Goal: Information Seeking & Learning: Learn about a topic

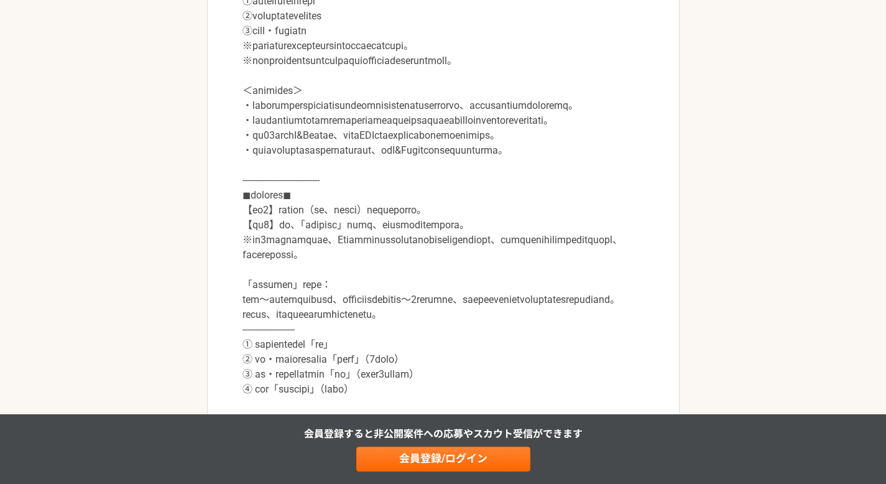
scroll to position [645, 0]
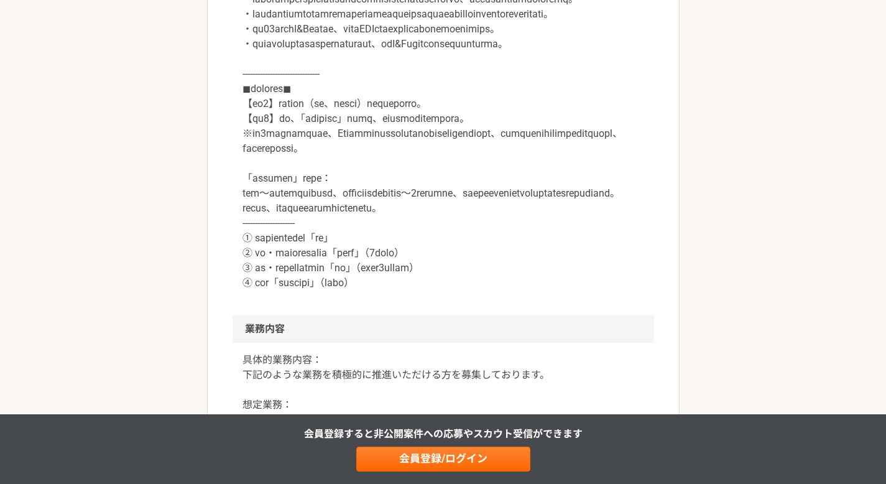
click at [414, 225] on p at bounding box center [443, 44] width 402 height 492
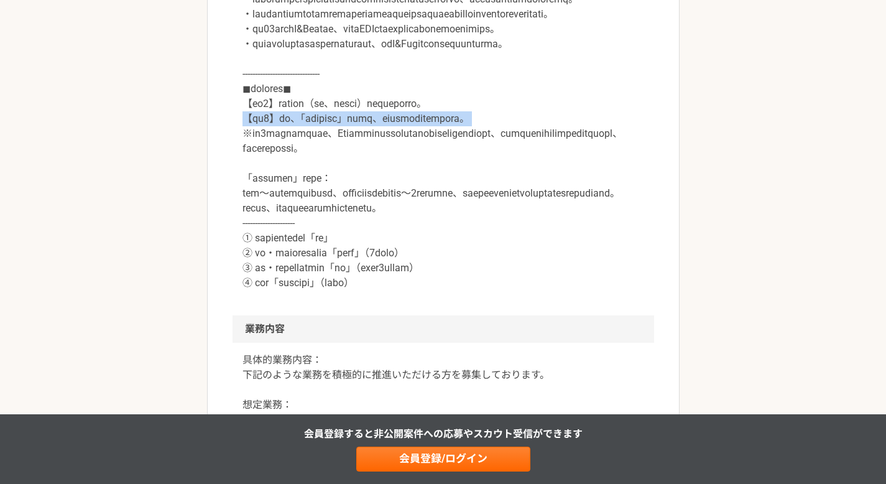
click at [414, 225] on p at bounding box center [443, 44] width 402 height 492
click at [400, 241] on p at bounding box center [443, 44] width 402 height 492
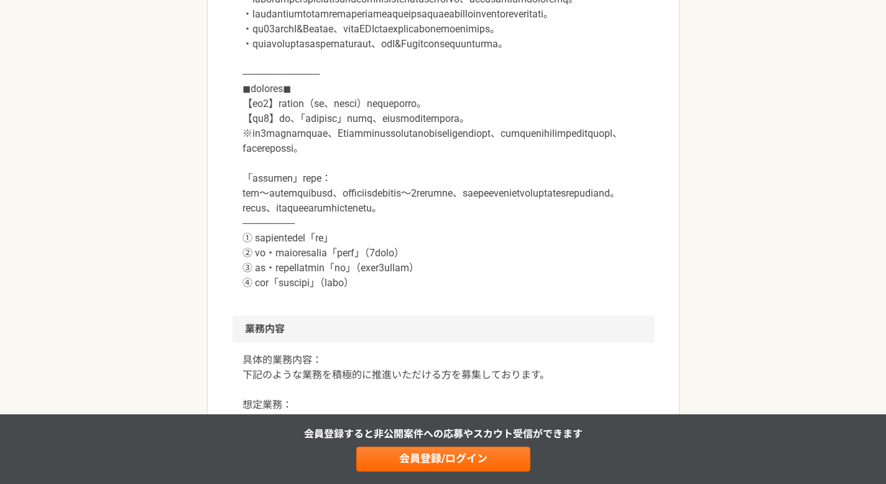
click at [400, 241] on p at bounding box center [443, 44] width 402 height 492
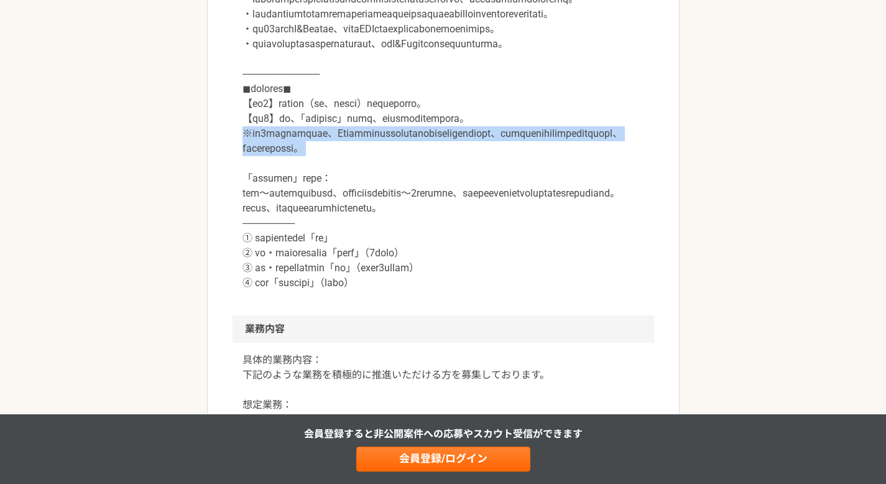
click at [400, 241] on p at bounding box center [443, 44] width 402 height 492
click at [382, 259] on p at bounding box center [443, 44] width 402 height 492
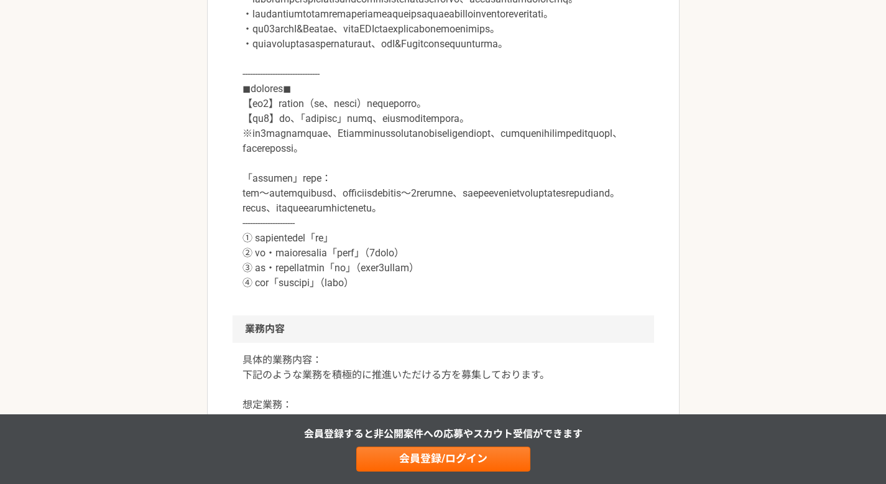
click at [382, 259] on p at bounding box center [443, 44] width 402 height 492
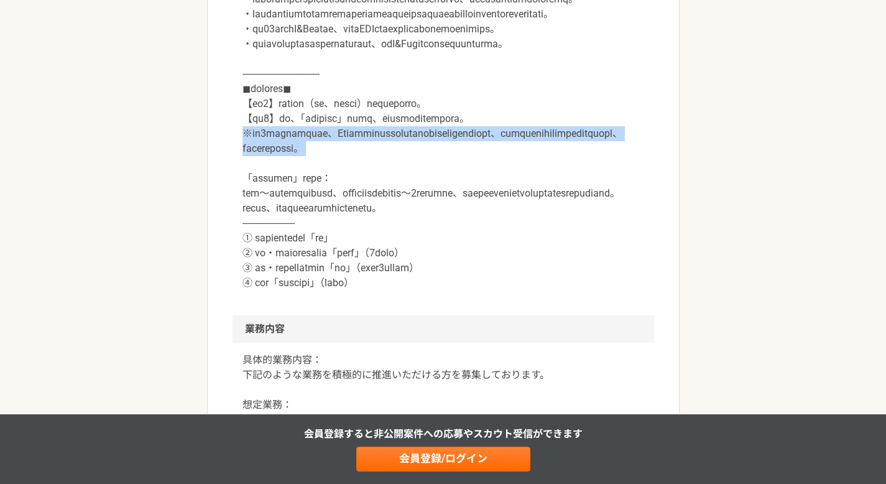
click at [382, 259] on p at bounding box center [443, 44] width 402 height 492
click at [415, 249] on p at bounding box center [443, 44] width 402 height 492
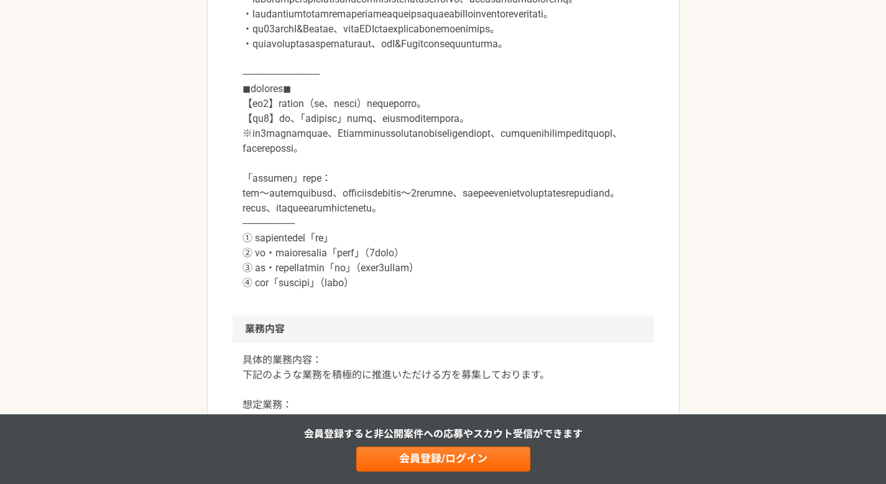
click at [415, 249] on p at bounding box center [443, 44] width 402 height 492
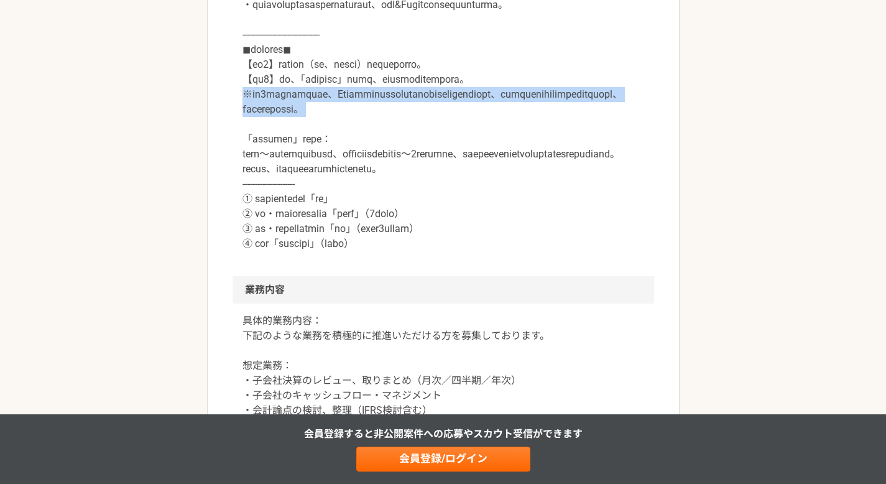
scroll to position [727, 0]
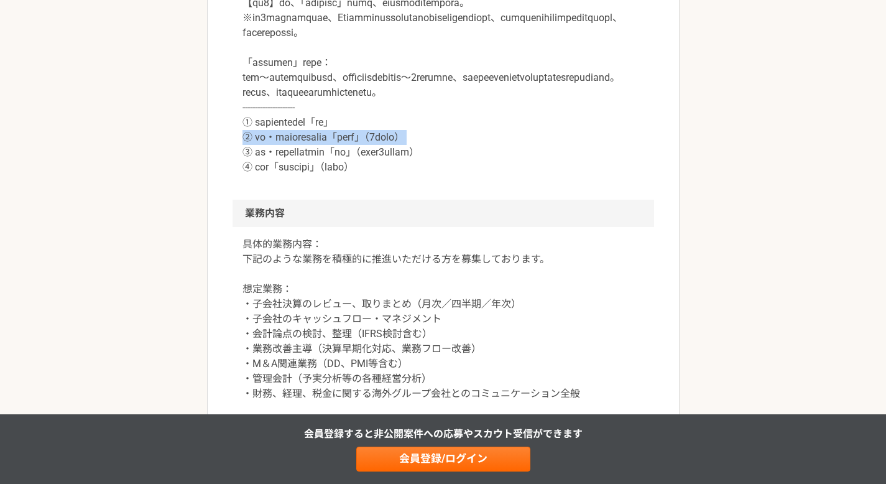
scroll to position [783, 0]
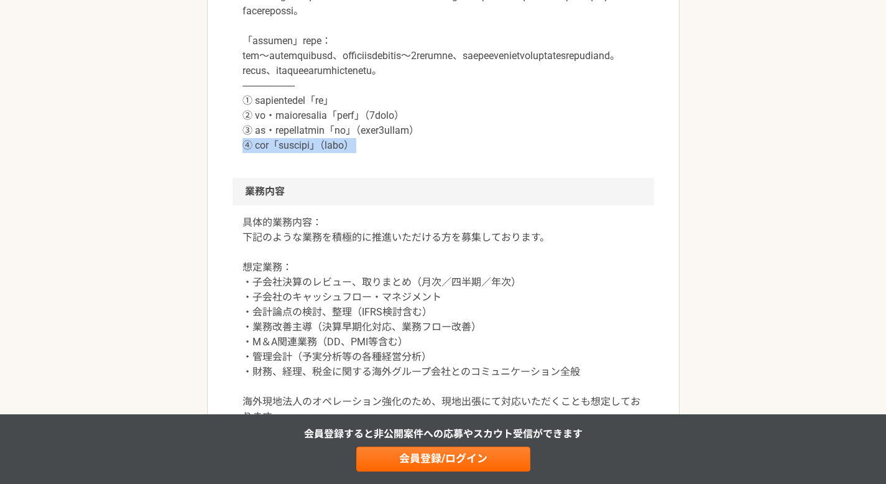
scroll to position [839, 0]
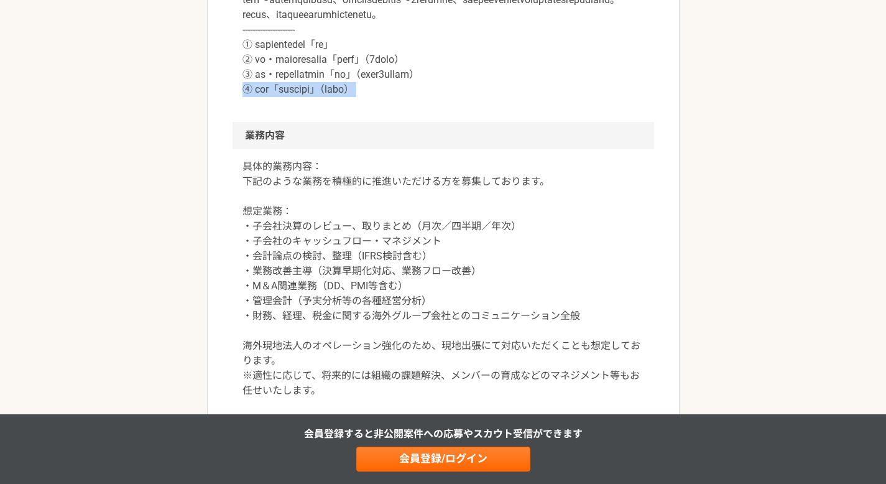
click at [405, 293] on p "具体的業務内容： 下記のような業務を積極的に推進いただける方を募集しております。 想定業務： ・子会社決算のレビュー、取りまとめ（月次／四半期／年次） ・子会…" at bounding box center [443, 278] width 402 height 239
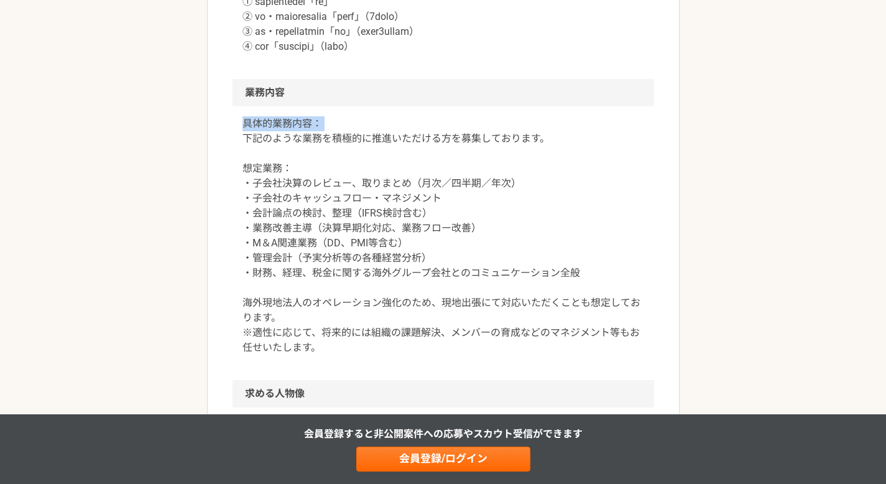
scroll to position [935, 0]
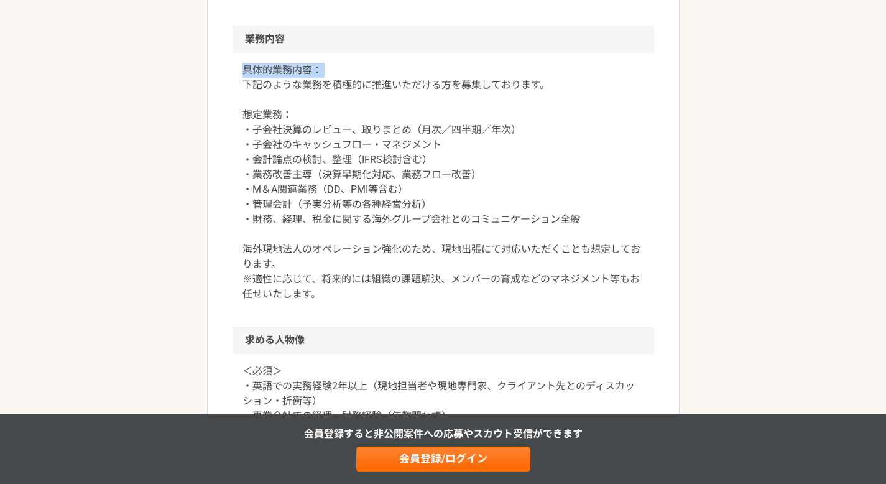
click at [405, 293] on p "具体的業務内容： 下記のような業務を積極的に推進いただける方を募集しております。 想定業務： ・子会社決算のレビュー、取りまとめ（月次／四半期／年次） ・子会…" at bounding box center [443, 182] width 402 height 239
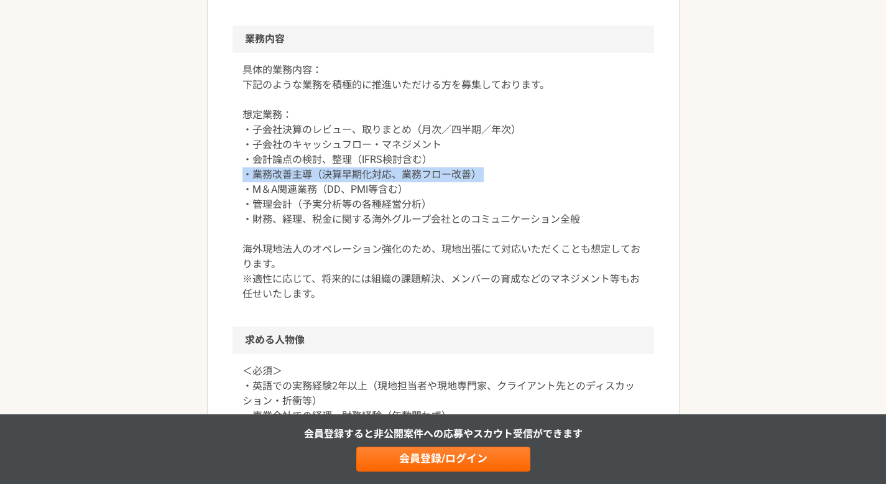
click at [382, 302] on p "具体的業務内容： 下記のような業務を積極的に推進いただける方を募集しております。 想定業務： ・子会社決算のレビュー、取りまとめ（月次／四半期／年次） ・子会…" at bounding box center [443, 182] width 402 height 239
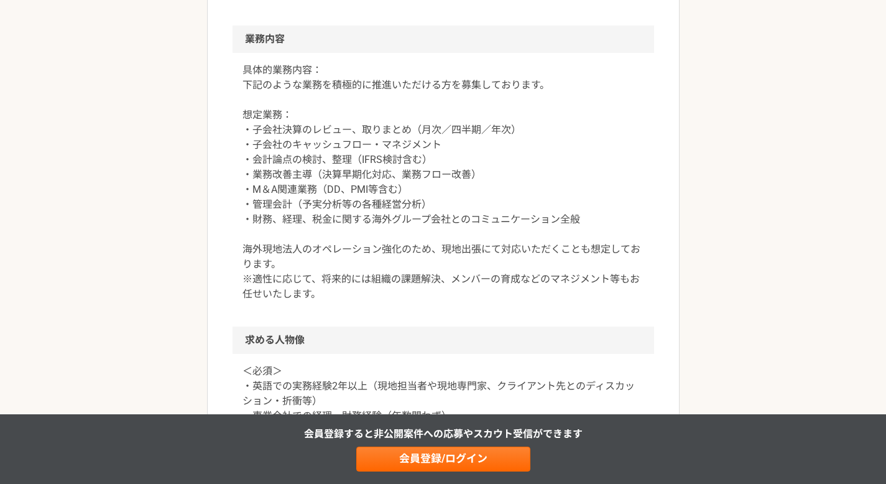
click at [382, 302] on p "具体的業務内容： 下記のような業務を積極的に推進いただける方を募集しております。 想定業務： ・子会社決算のレビュー、取りまとめ（月次／四半期／年次） ・子会…" at bounding box center [443, 182] width 402 height 239
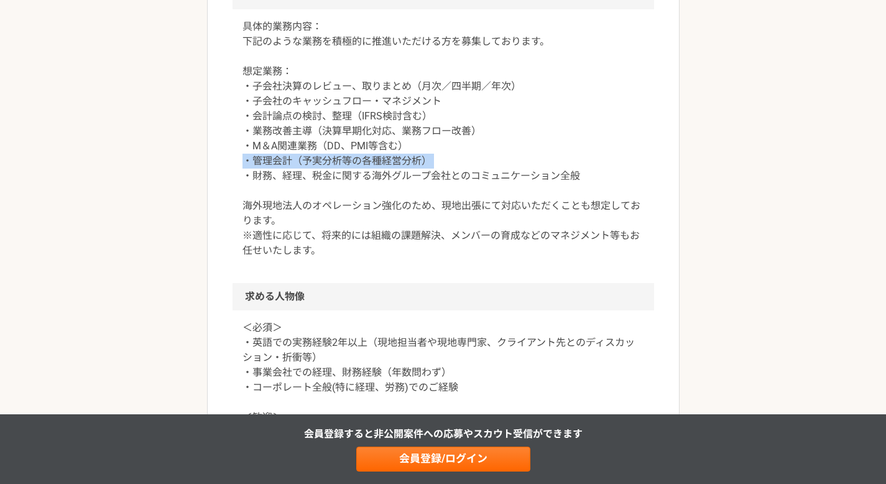
scroll to position [1000, 0]
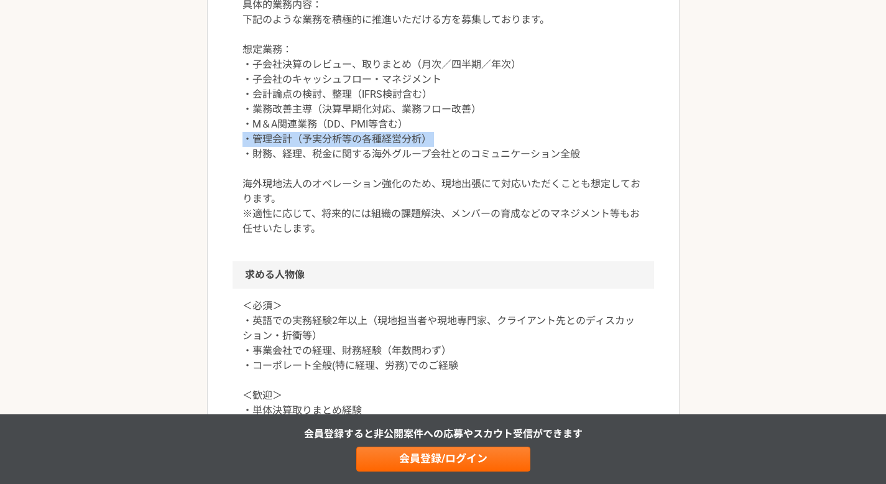
click at [382, 236] on p "具体的業務内容： 下記のような業務を積極的に推進いただける方を募集しております。 想定業務： ・子会社決算のレビュー、取りまとめ（月次／四半期／年次） ・子会…" at bounding box center [443, 117] width 402 height 239
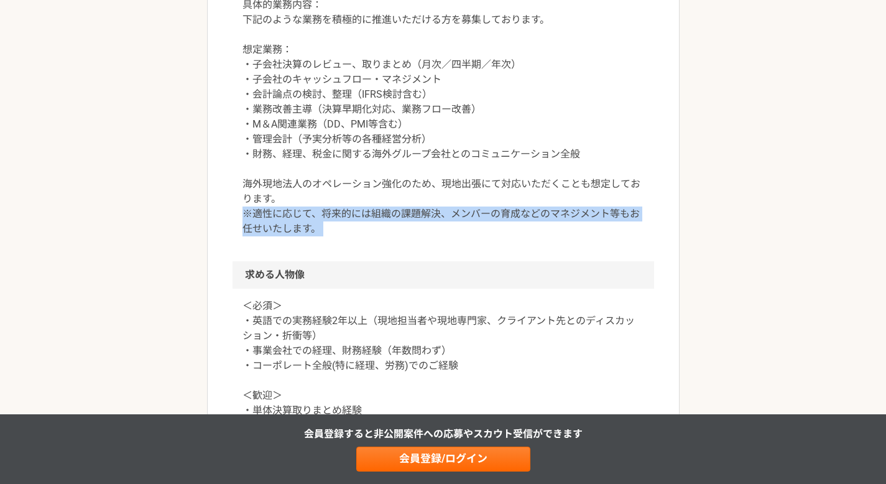
click at [407, 236] on p "具体的業務内容： 下記のような業務を積極的に推進いただける方を募集しております。 想定業務： ・子会社決算のレビュー、取りまとめ（月次／四半期／年次） ・子会…" at bounding box center [443, 117] width 402 height 239
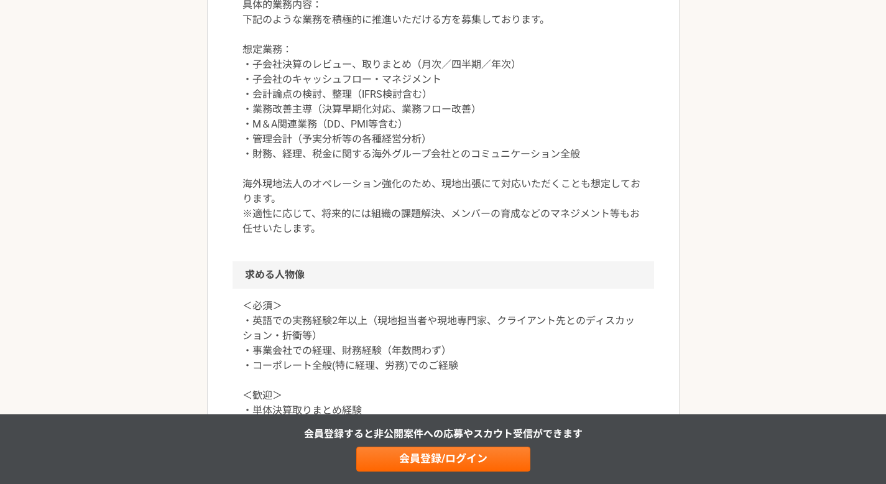
click at [407, 236] on p "具体的業務内容： 下記のような業務を積極的に推進いただける方を募集しております。 想定業務： ・子会社決算のレビュー、取りまとめ（月次／四半期／年次） ・子会…" at bounding box center [443, 117] width 402 height 239
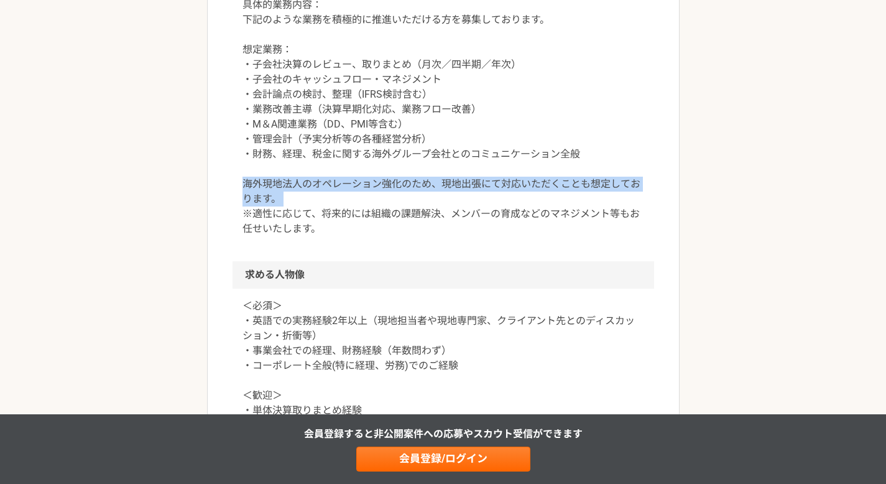
click at [407, 236] on p "具体的業務内容： 下記のような業務を積極的に推進いただける方を募集しております。 想定業務： ・子会社決算のレビュー、取りまとめ（月次／四半期／年次） ・子会…" at bounding box center [443, 117] width 402 height 239
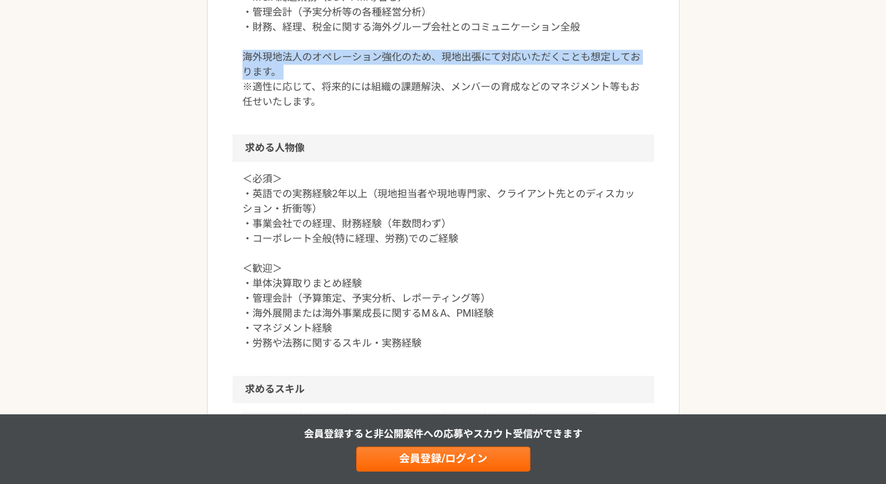
scroll to position [1227, 0]
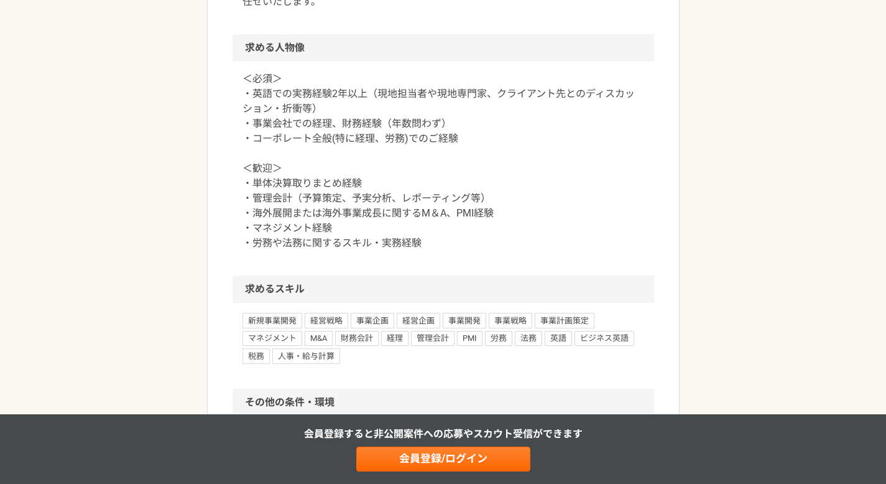
click at [407, 251] on p "＜必須＞ ・英語での実務経験2年以上（現地担当者や現地専門家、クライアント先とのディスカッション・折衝等） ・事業会社での経理、財務経験（年数問わず） ・コー…" at bounding box center [443, 160] width 402 height 179
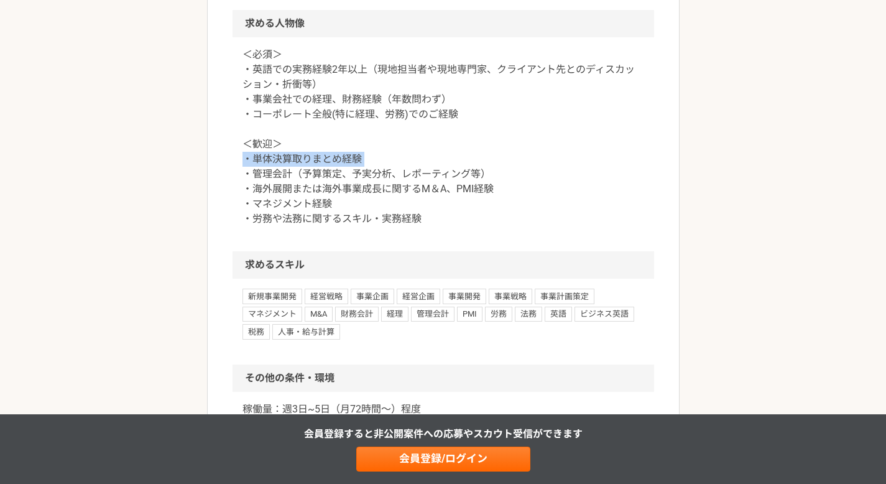
scroll to position [1263, 0]
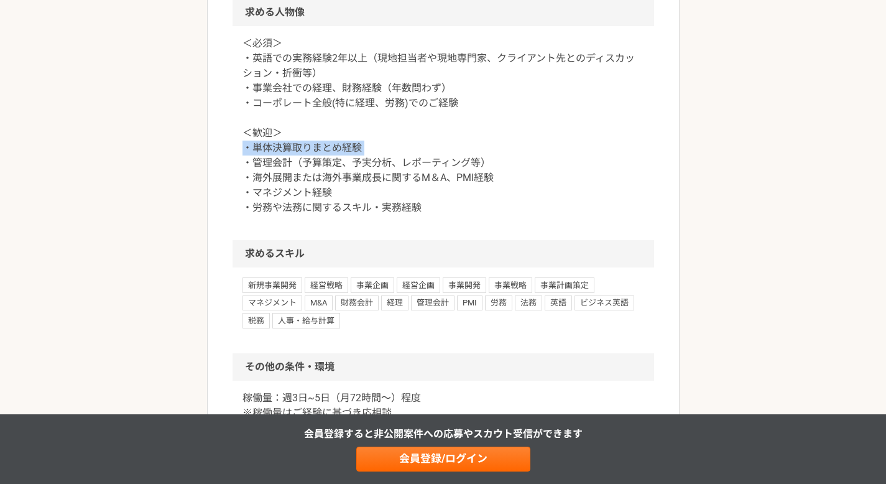
click at [407, 215] on p "＜必須＞ ・英語での実務経験2年以上（現地担当者や現地専門家、クライアント先とのディスカッション・折衝等） ・事業会社での経理、財務経験（年数問わず） ・コー…" at bounding box center [443, 125] width 402 height 179
click at [429, 215] on p "＜必須＞ ・英語での実務経験2年以上（現地担当者や現地専門家、クライアント先とのディスカッション・折衝等） ・事業会社での経理、財務経験（年数問わず） ・コー…" at bounding box center [443, 125] width 402 height 179
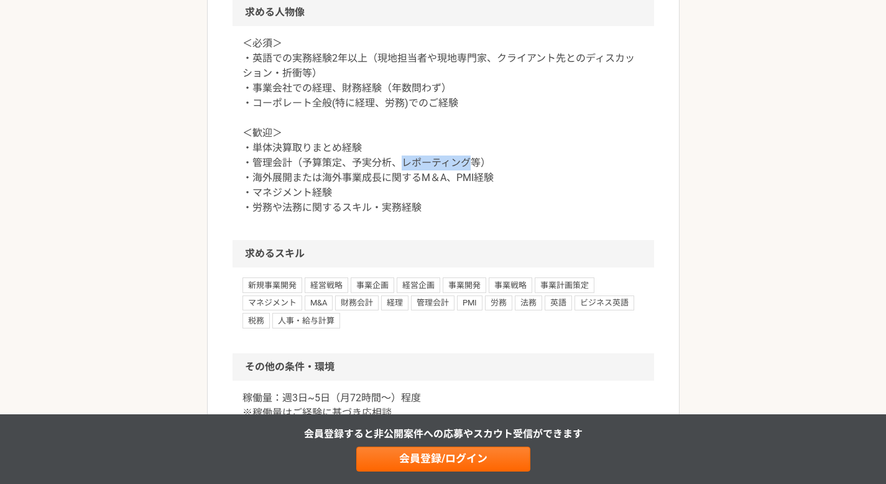
click at [429, 215] on p "＜必須＞ ・英語での実務経験2年以上（現地担当者や現地専門家、クライアント先とのディスカッション・折衝等） ・事業会社での経理、財務経験（年数問わず） ・コー…" at bounding box center [443, 125] width 402 height 179
click at [446, 215] on p "＜必須＞ ・英語での実務経験2年以上（現地担当者や現地専門家、クライアント先とのディスカッション・折衝等） ・事業会社での経理、財務経験（年数問わず） ・コー…" at bounding box center [443, 125] width 402 height 179
click at [431, 215] on p "＜必須＞ ・英語での実務経験2年以上（現地担当者や現地専門家、クライアント先とのディスカッション・折衝等） ・事業会社での経理、財務経験（年数問わず） ・コー…" at bounding box center [443, 125] width 402 height 179
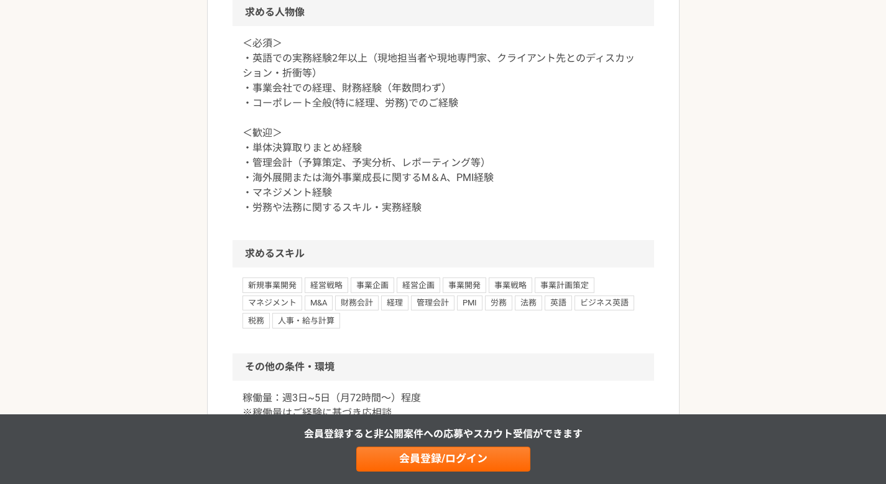
click at [431, 215] on p "＜必須＞ ・英語での実務経験2年以上（現地担当者や現地専門家、クライアント先とのディスカッション・折衝等） ・事業会社での経理、財務経験（年数問わず） ・コー…" at bounding box center [443, 125] width 402 height 179
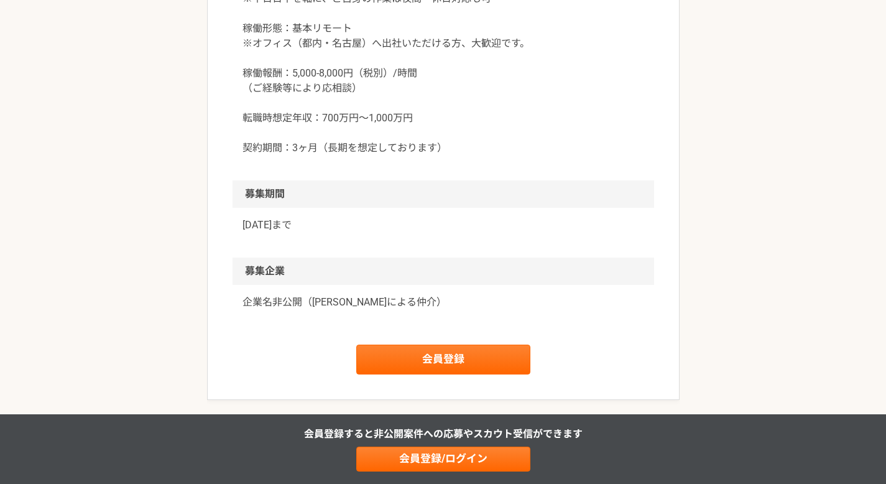
scroll to position [1720, 0]
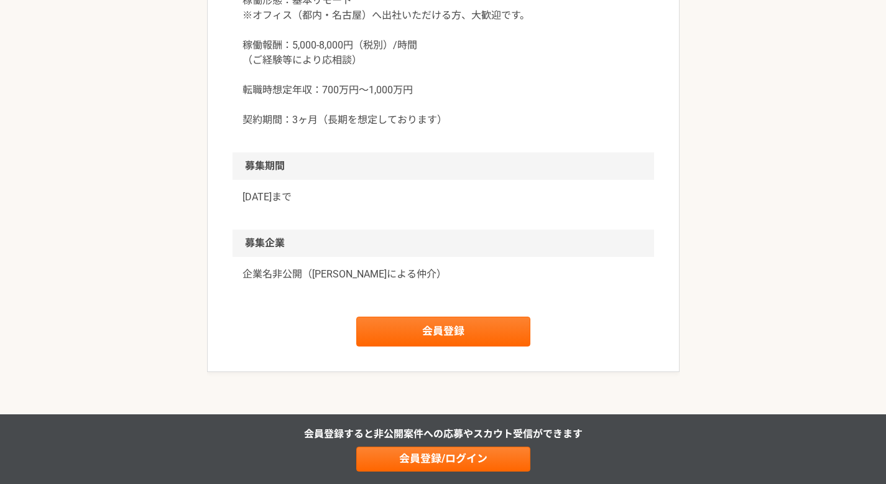
click at [466, 152] on div "稼働量：週3日~5日（月72時間〜）程度 ※稼働量はご経験に基づき応相談 ※平日日中を軸に、ご自身の作業は夜間・休日対応も可 稼働形態：基本リモート ※オフィ…" at bounding box center [443, 38] width 421 height 229
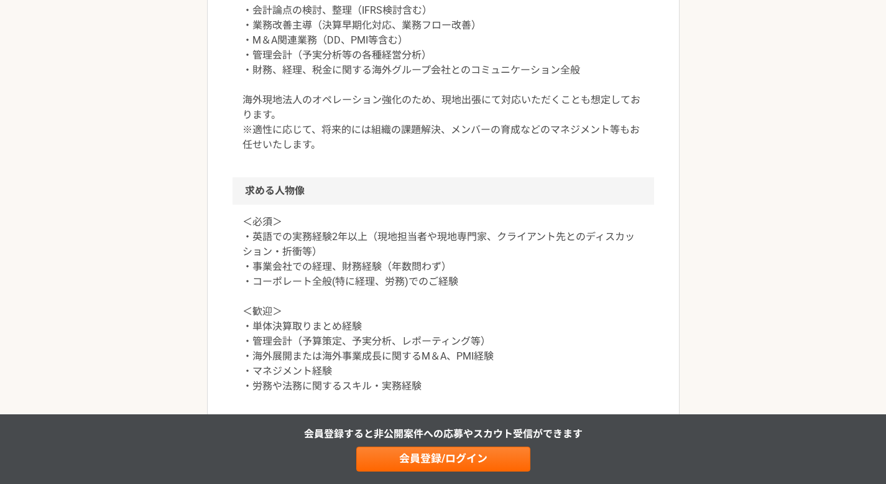
scroll to position [997, 0]
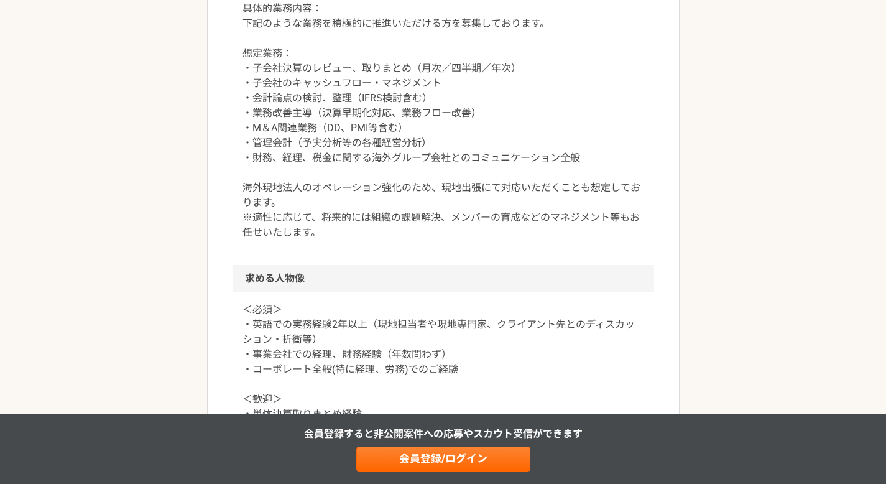
click at [466, 240] on p "具体的業務内容： 下記のような業務を積極的に推進いただける方を募集しております。 想定業務： ・子会社決算のレビュー、取りまとめ（月次／四半期／年次） ・子会…" at bounding box center [443, 120] width 402 height 239
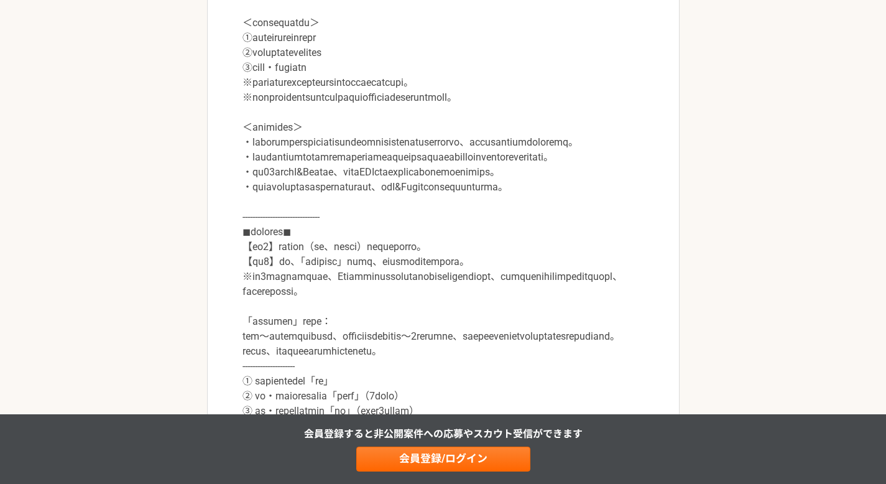
scroll to position [502, 0]
click at [466, 260] on p at bounding box center [443, 188] width 402 height 492
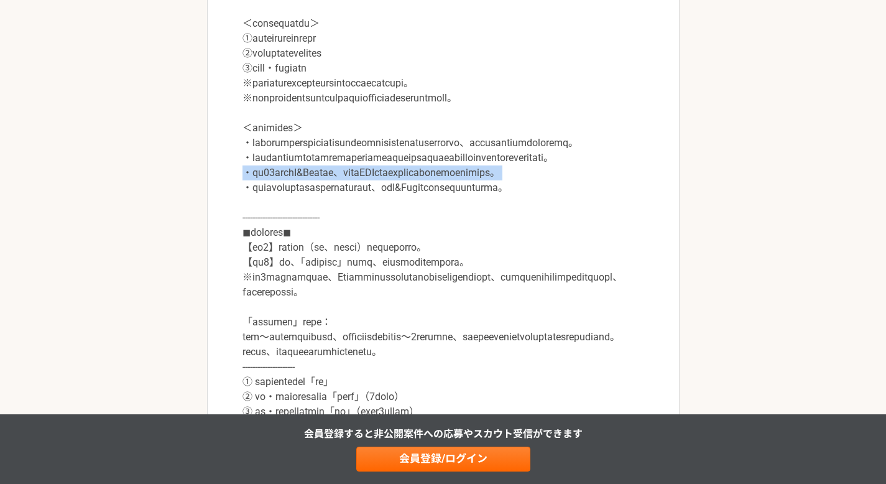
click at [534, 209] on p at bounding box center [443, 188] width 402 height 492
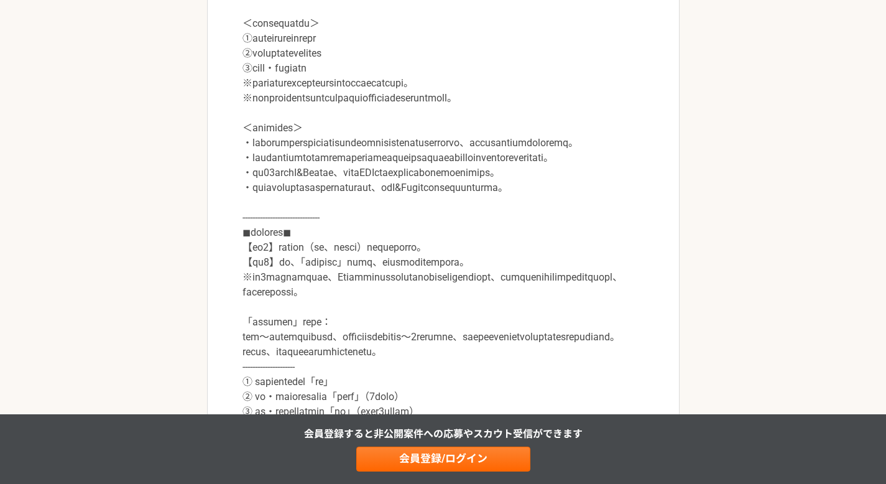
click at [534, 209] on p at bounding box center [443, 188] width 402 height 492
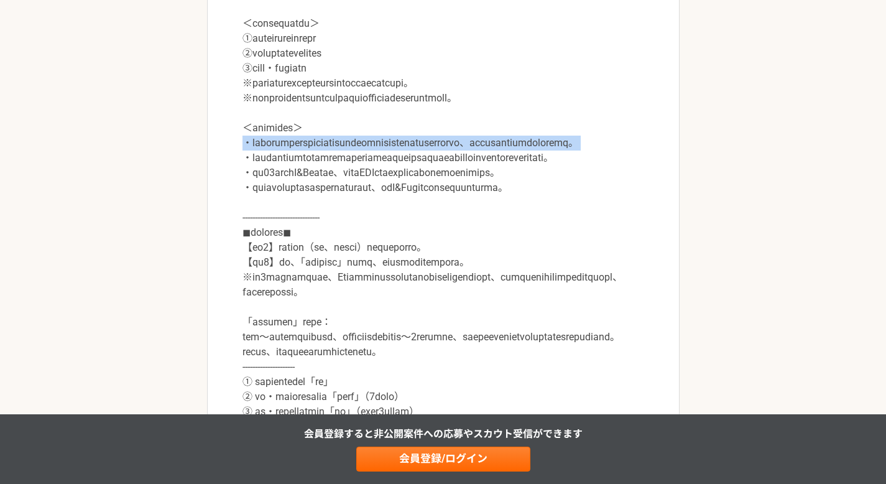
click at [534, 209] on p at bounding box center [443, 188] width 402 height 492
click at [517, 221] on p at bounding box center [443, 188] width 402 height 492
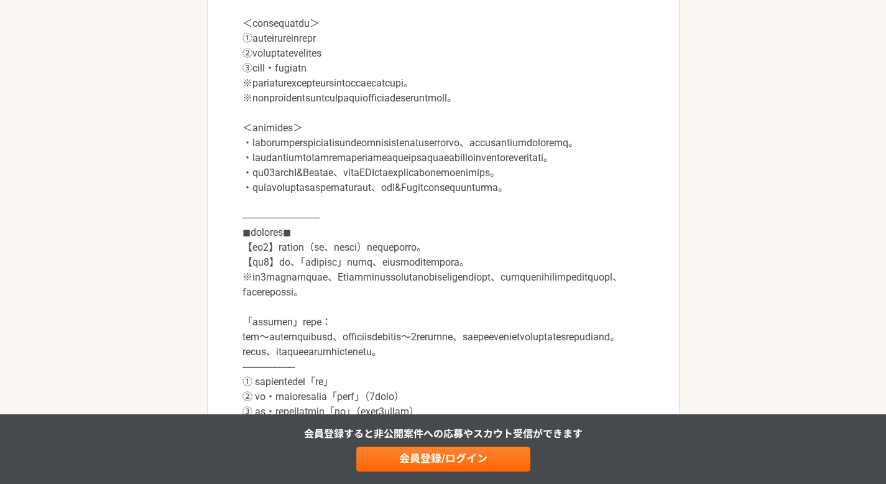
click at [517, 221] on p at bounding box center [443, 188] width 402 height 492
click at [502, 232] on p at bounding box center [443, 188] width 402 height 492
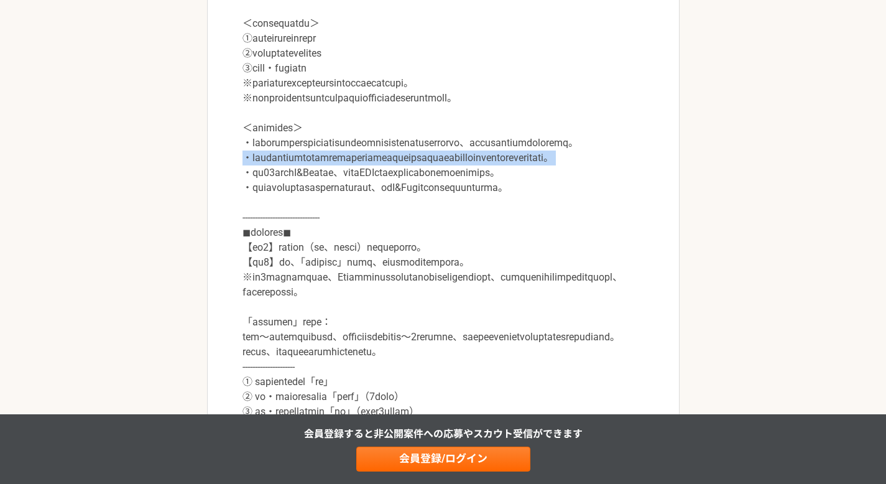
click at [502, 232] on p at bounding box center [443, 188] width 402 height 492
click at [472, 250] on p at bounding box center [443, 188] width 402 height 492
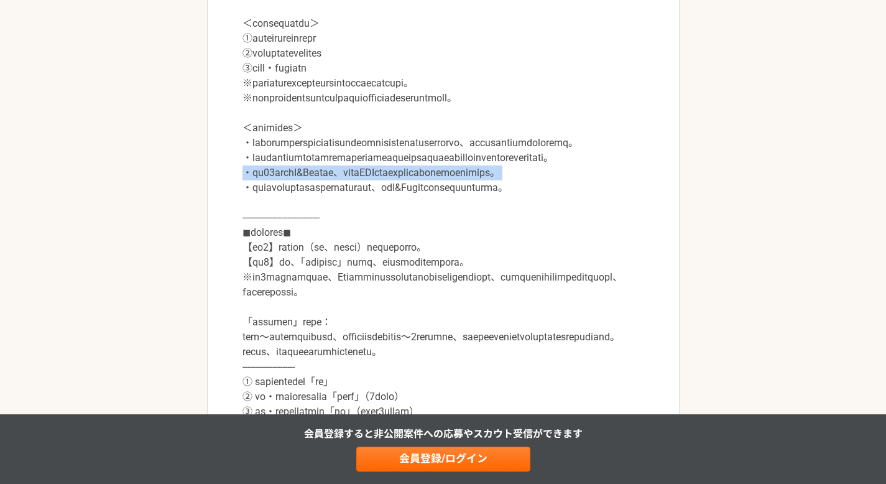
click at [472, 250] on p at bounding box center [443, 188] width 402 height 492
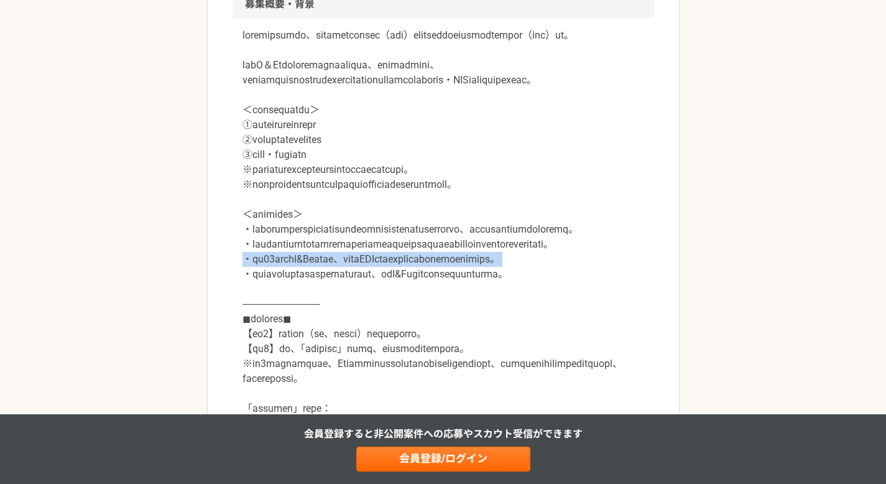
scroll to position [414, 0]
click at [397, 233] on p at bounding box center [443, 275] width 402 height 492
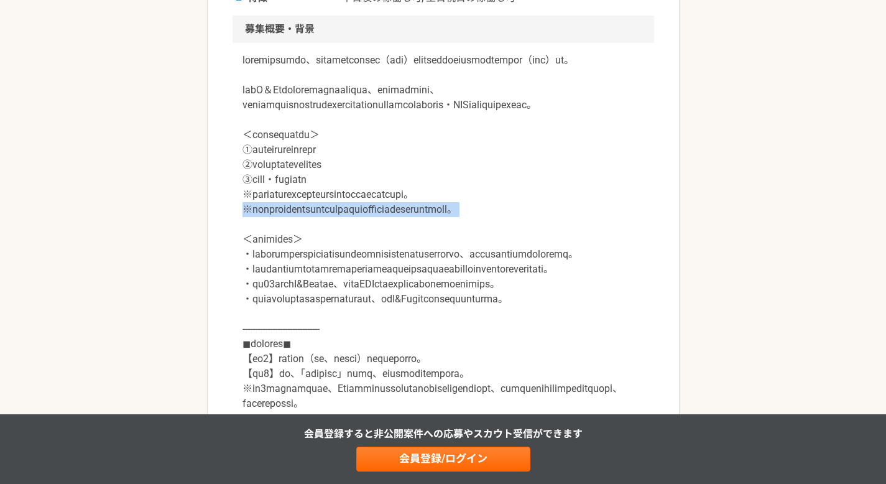
scroll to position [388, 0]
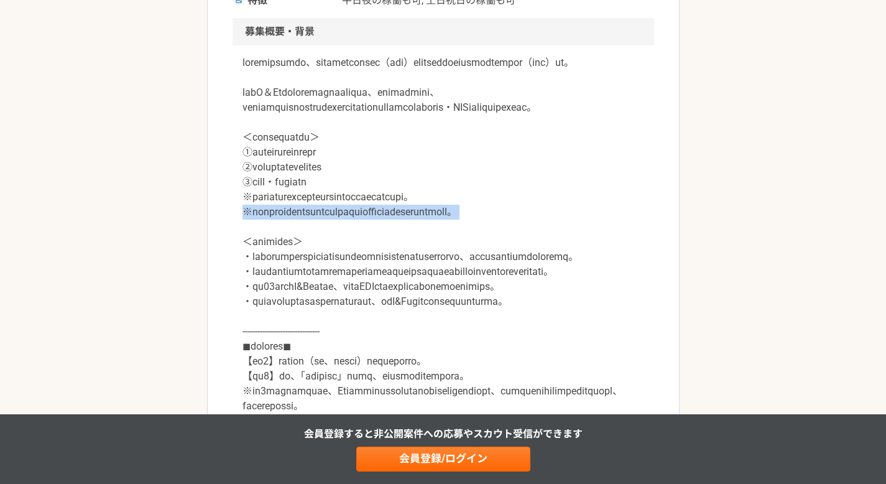
click at [397, 233] on p at bounding box center [443, 301] width 402 height 492
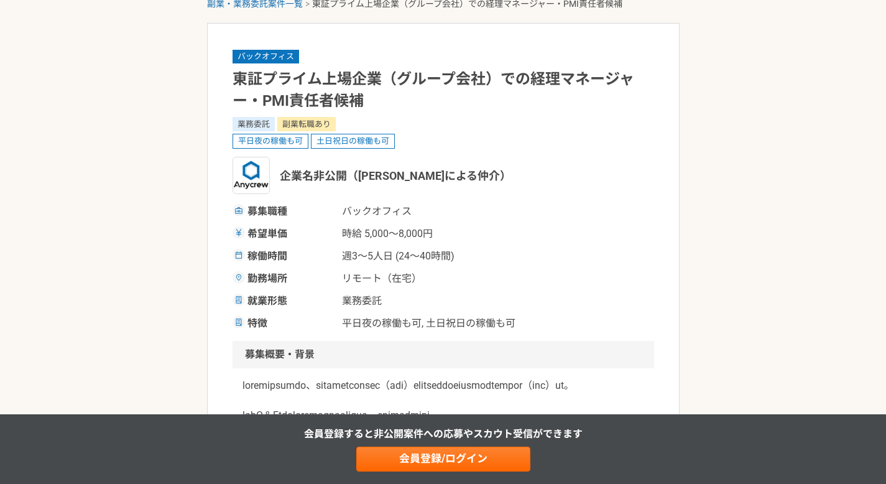
scroll to position [0, 0]
